Goal: Task Accomplishment & Management: Manage account settings

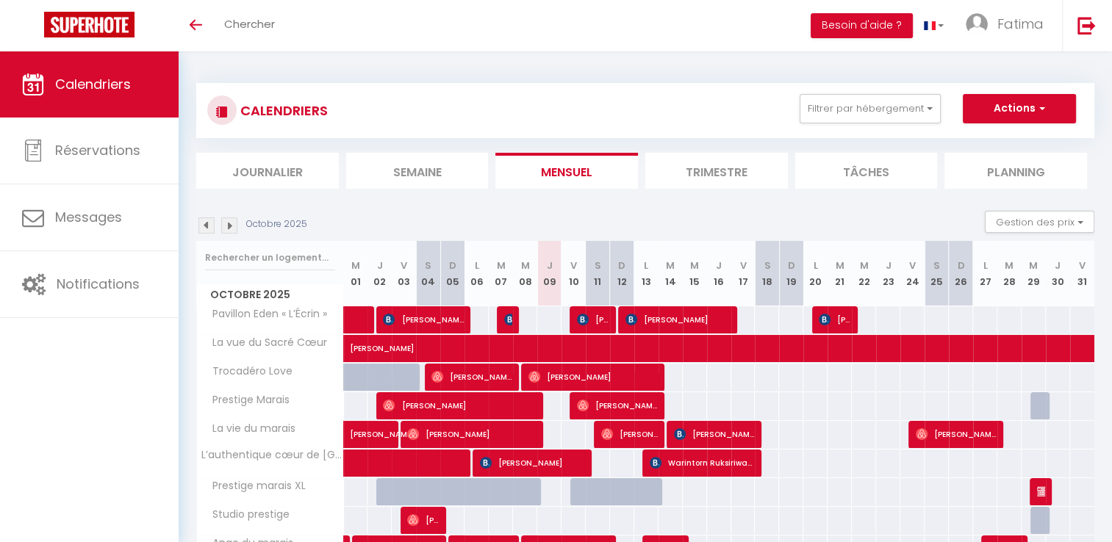
click at [206, 225] on img at bounding box center [206, 225] width 16 height 16
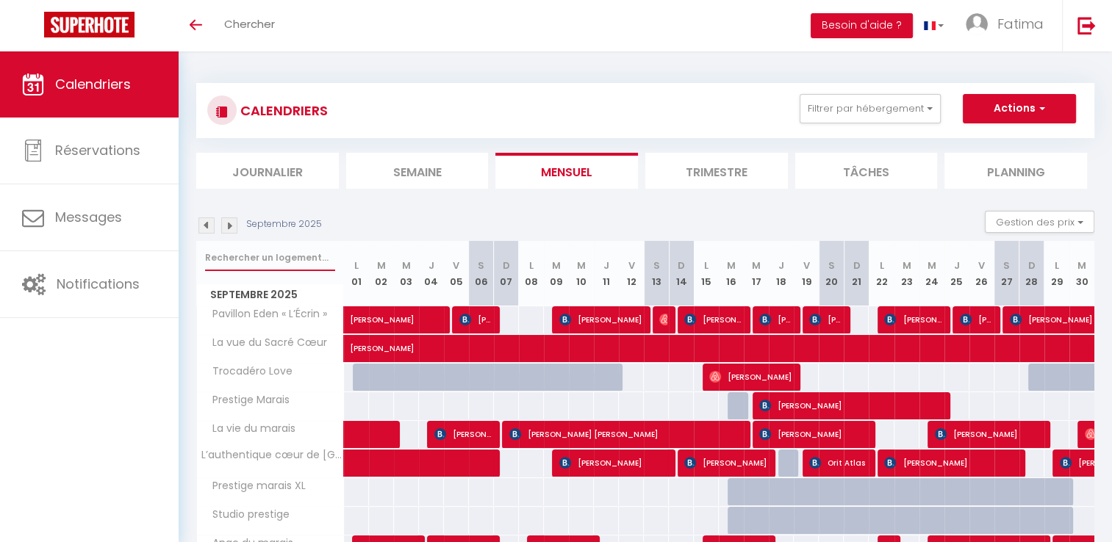
click at [233, 252] on input "text" at bounding box center [270, 258] width 130 height 26
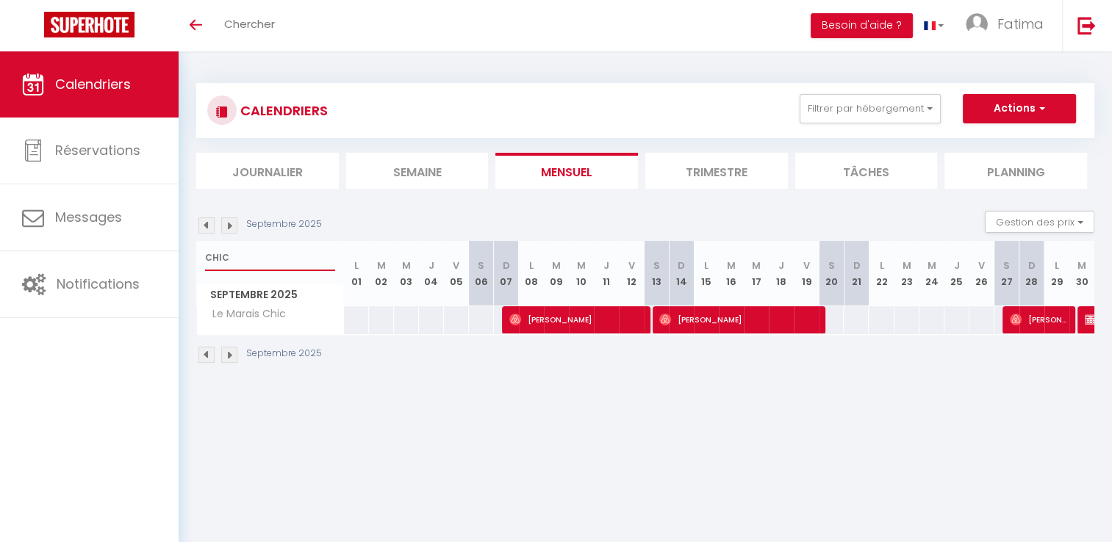
type input "CHIC"
click at [206, 222] on img at bounding box center [206, 225] width 16 height 16
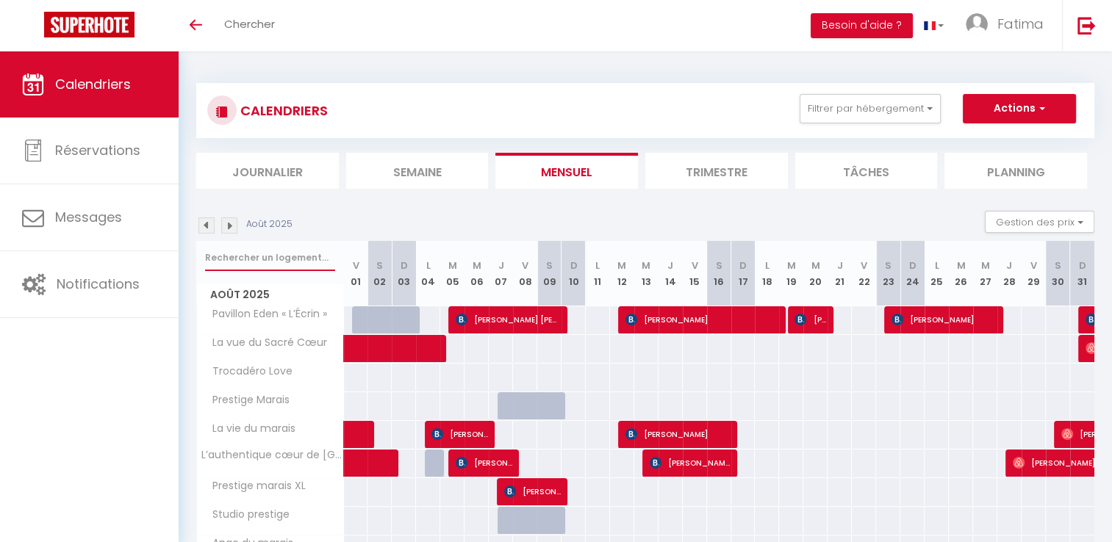
click at [276, 248] on input "text" at bounding box center [270, 258] width 130 height 26
type input "CHIC"
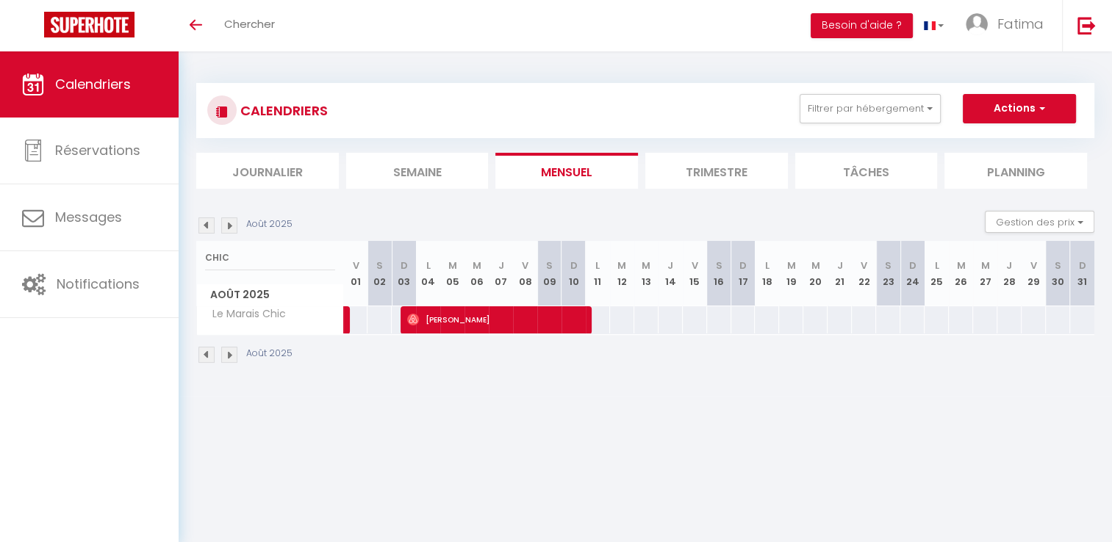
click at [229, 223] on img at bounding box center [229, 225] width 16 height 16
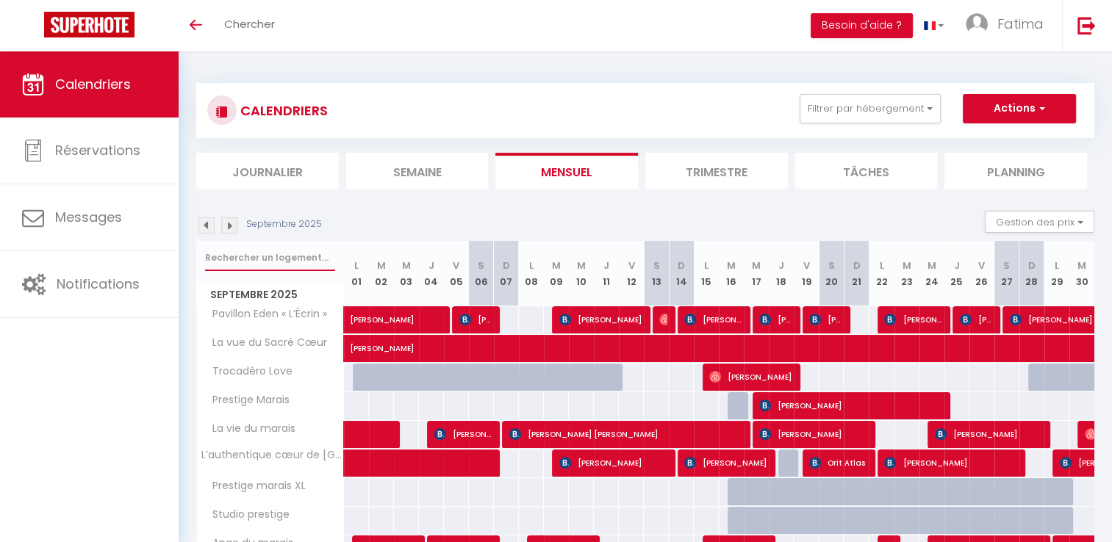
click at [240, 264] on input "text" at bounding box center [270, 258] width 130 height 26
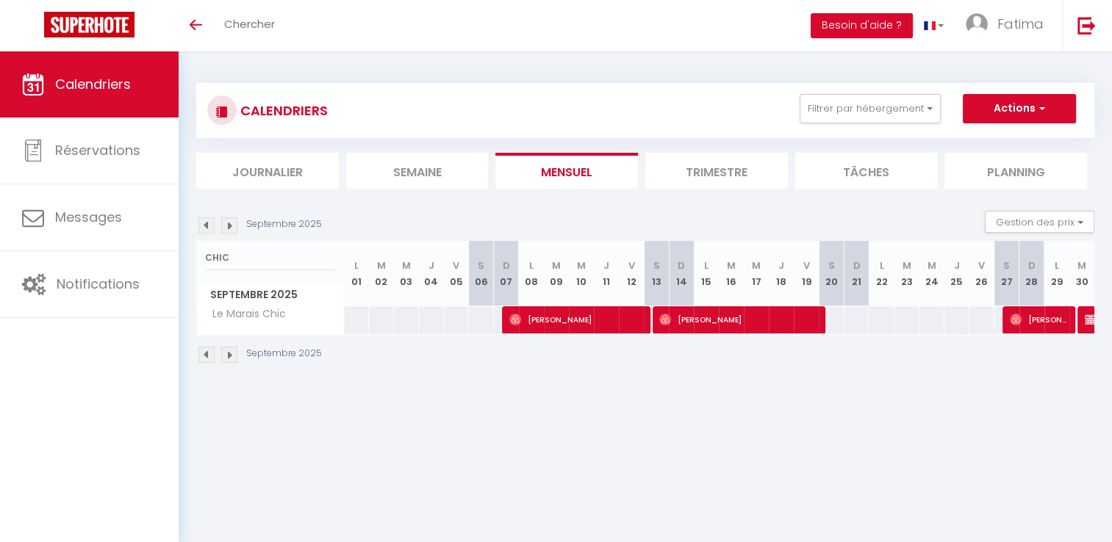
click at [636, 379] on div "CALENDRIERS Filtrer par hébergement Tous Pavillon Eden « L’Écrin » La vue du Sa…" at bounding box center [645, 223] width 933 height 345
click at [234, 257] on input "CHIC" at bounding box center [270, 258] width 130 height 26
type input "C"
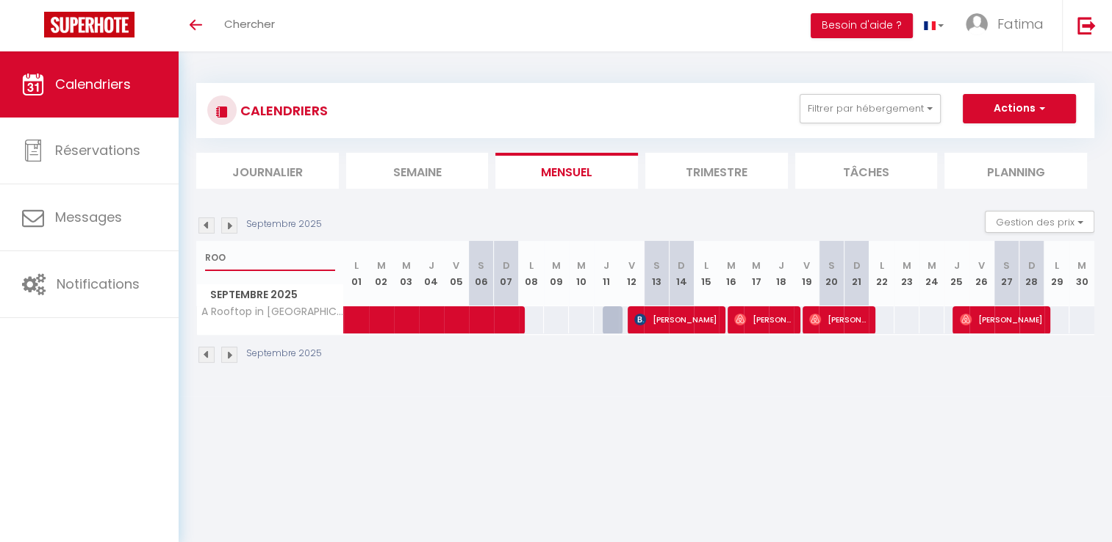
type input "ROO"
click at [480, 428] on body "🟢 Des questions ou besoin d'assistance pour la migration AirBnB? Prenez rdv >>>…" at bounding box center [556, 322] width 1112 height 542
click at [640, 427] on body "🟢 Des questions ou besoin d'assistance pour la migration AirBnB? Prenez rdv >>>…" at bounding box center [556, 322] width 1112 height 542
click at [447, 323] on span at bounding box center [477, 320] width 237 height 28
select select "OK"
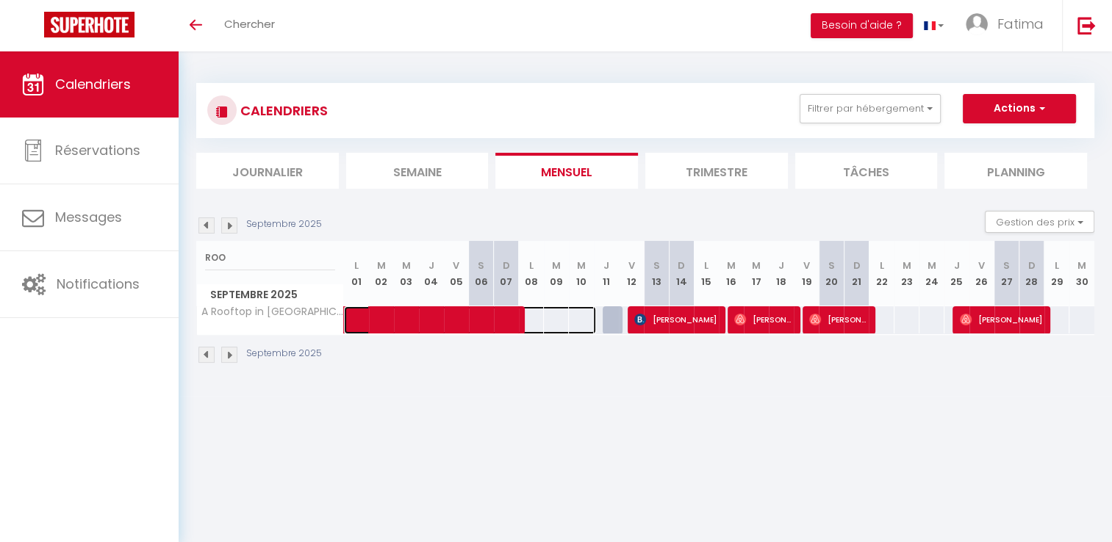
select select "OK"
select select "0"
select select "1"
select select
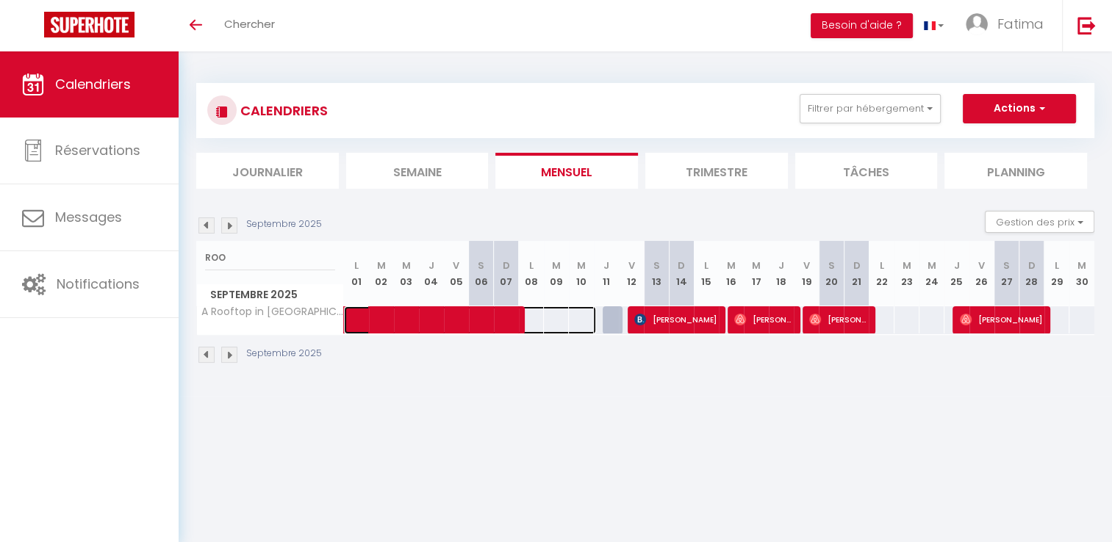
select select
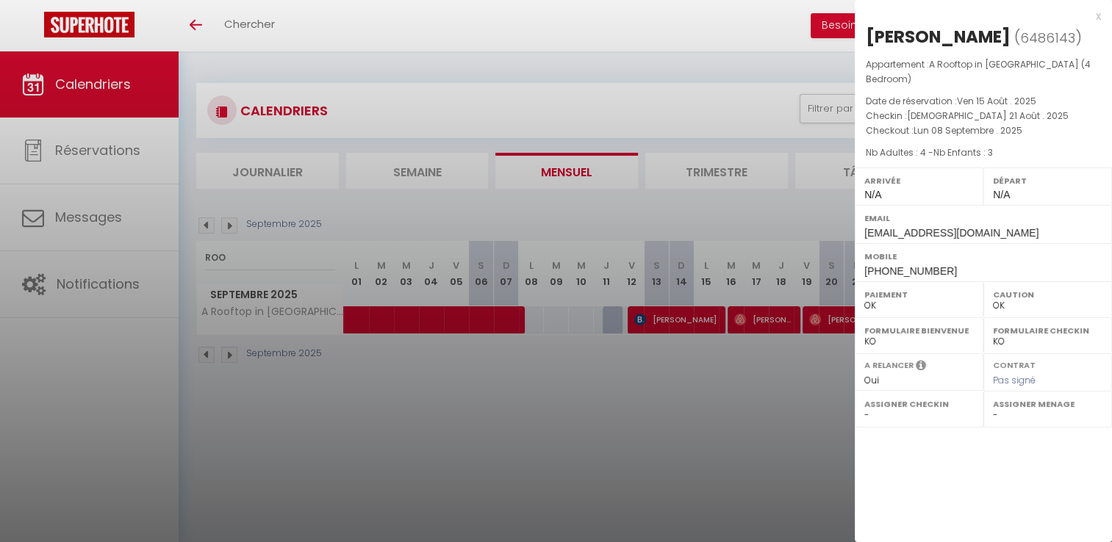
click at [768, 512] on div at bounding box center [556, 271] width 1112 height 542
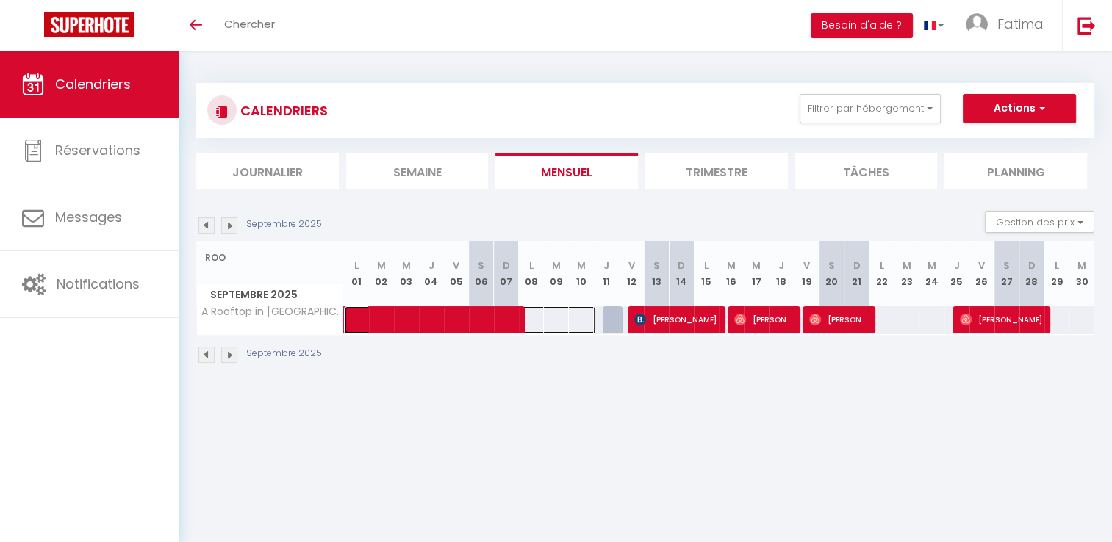
click at [488, 316] on span at bounding box center [477, 320] width 237 height 28
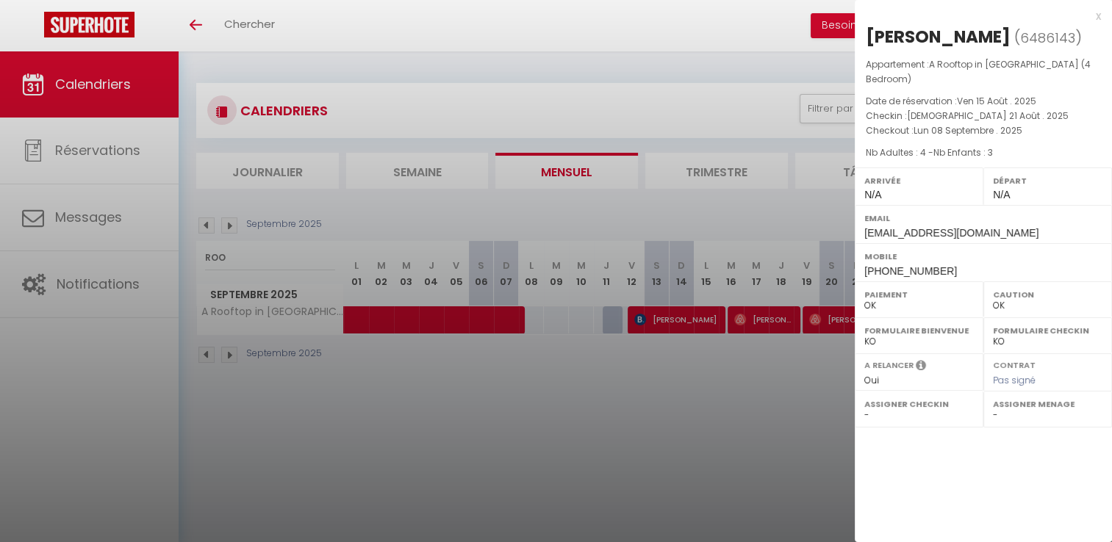
click at [649, 367] on div at bounding box center [556, 271] width 1112 height 542
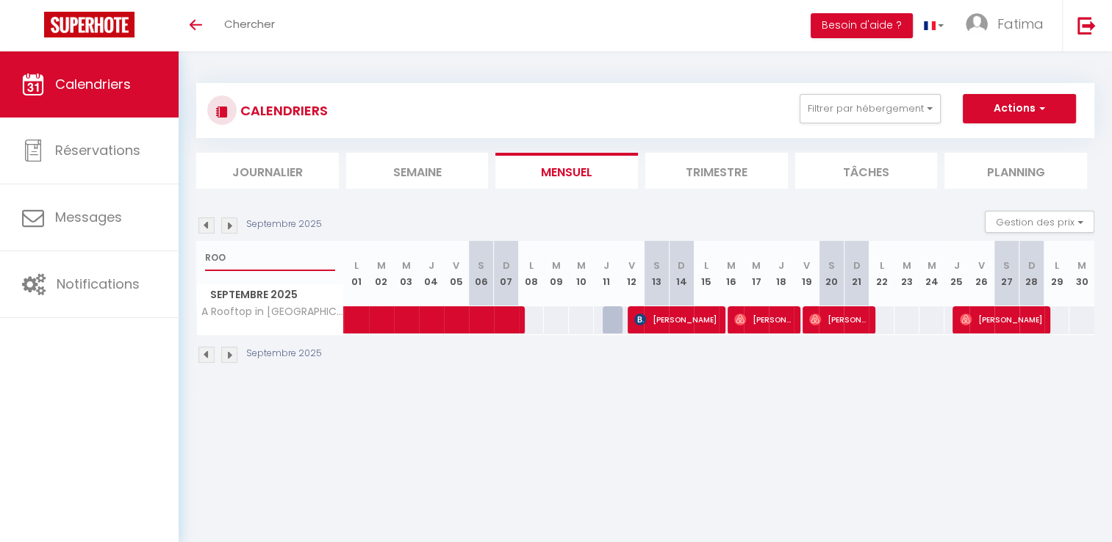
click at [245, 260] on input "ROO" at bounding box center [270, 258] width 130 height 26
type input "R"
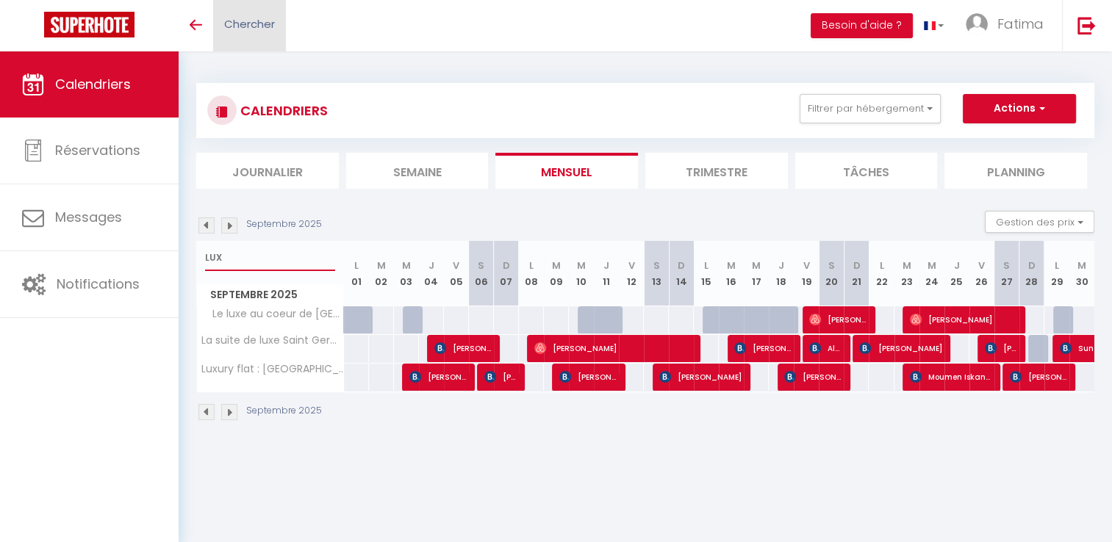
type input "LUX"
